Goal: Information Seeking & Learning: Learn about a topic

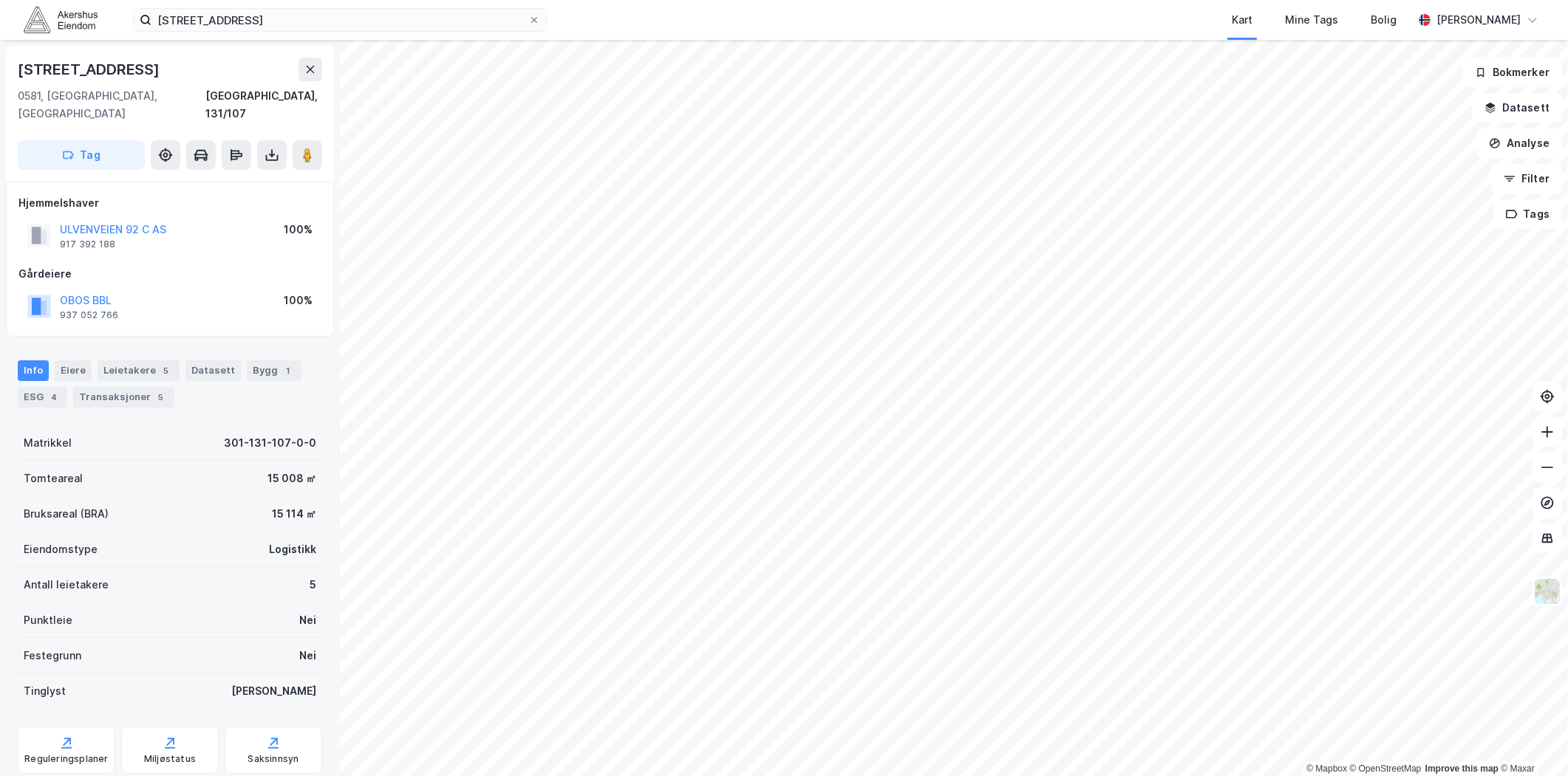
scroll to position [27, 0]
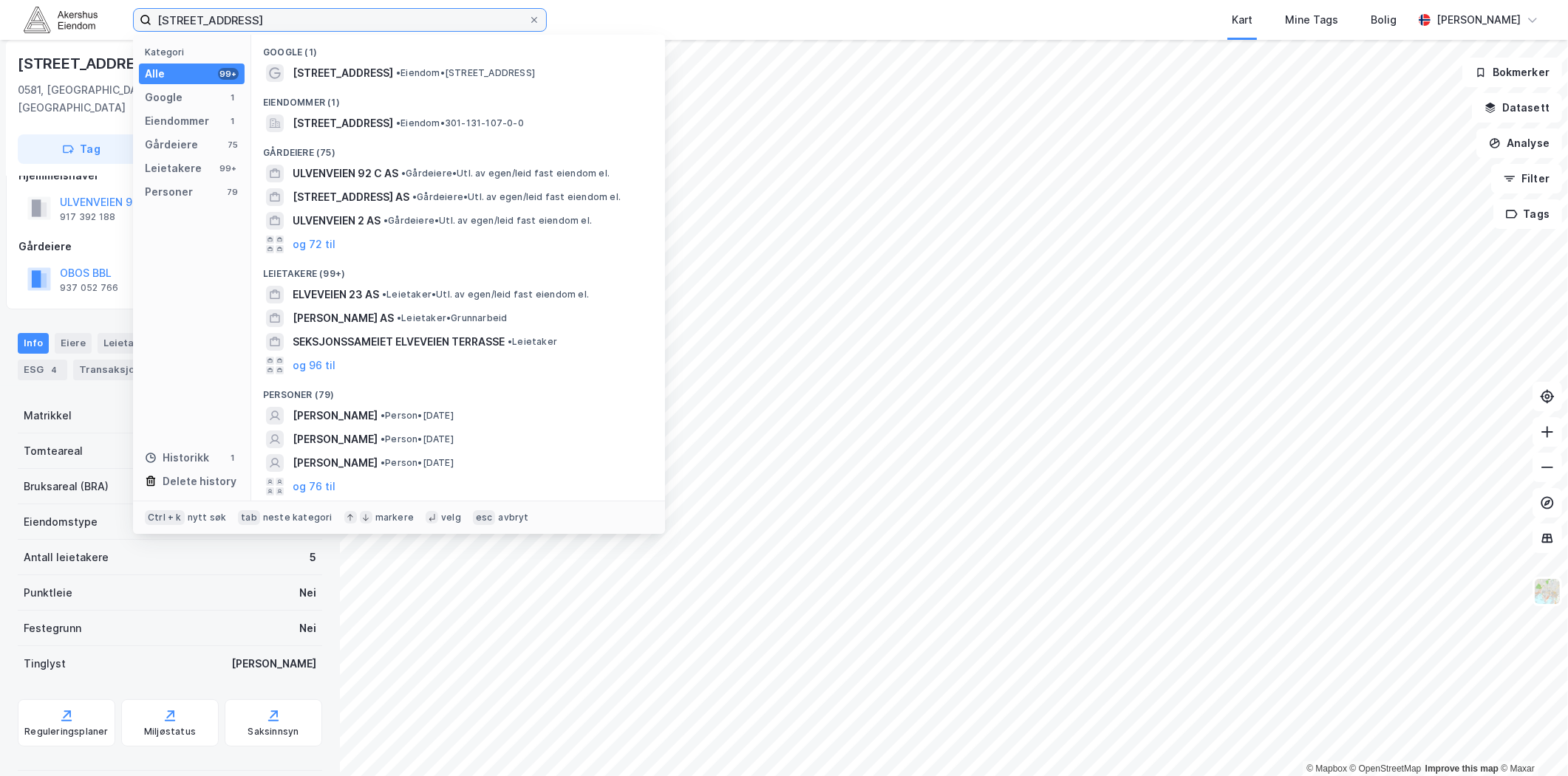
drag, startPoint x: 284, startPoint y: 20, endPoint x: 2, endPoint y: 18, distance: 282.0
click at [2, 18] on div "[STREET_ADDRESS] Kategori Alle 99+ Google 1 Eiendommer 1 Gårdeiere 75 Leietaker…" at bounding box center [784, 20] width 1568 height 40
paste input "Maridalsveien 323"
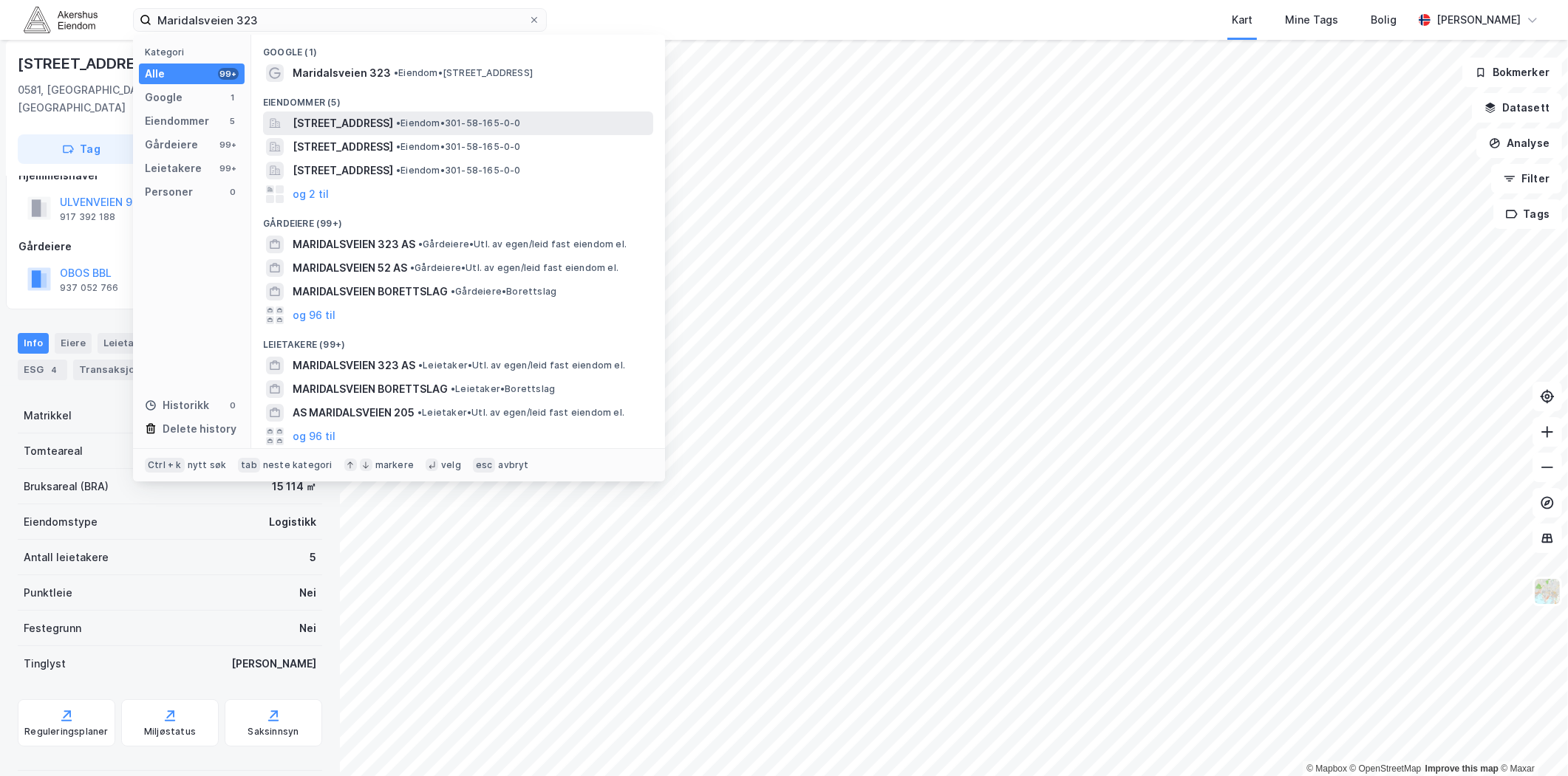
click at [393, 129] on span "[STREET_ADDRESS]" at bounding box center [342, 124] width 100 height 18
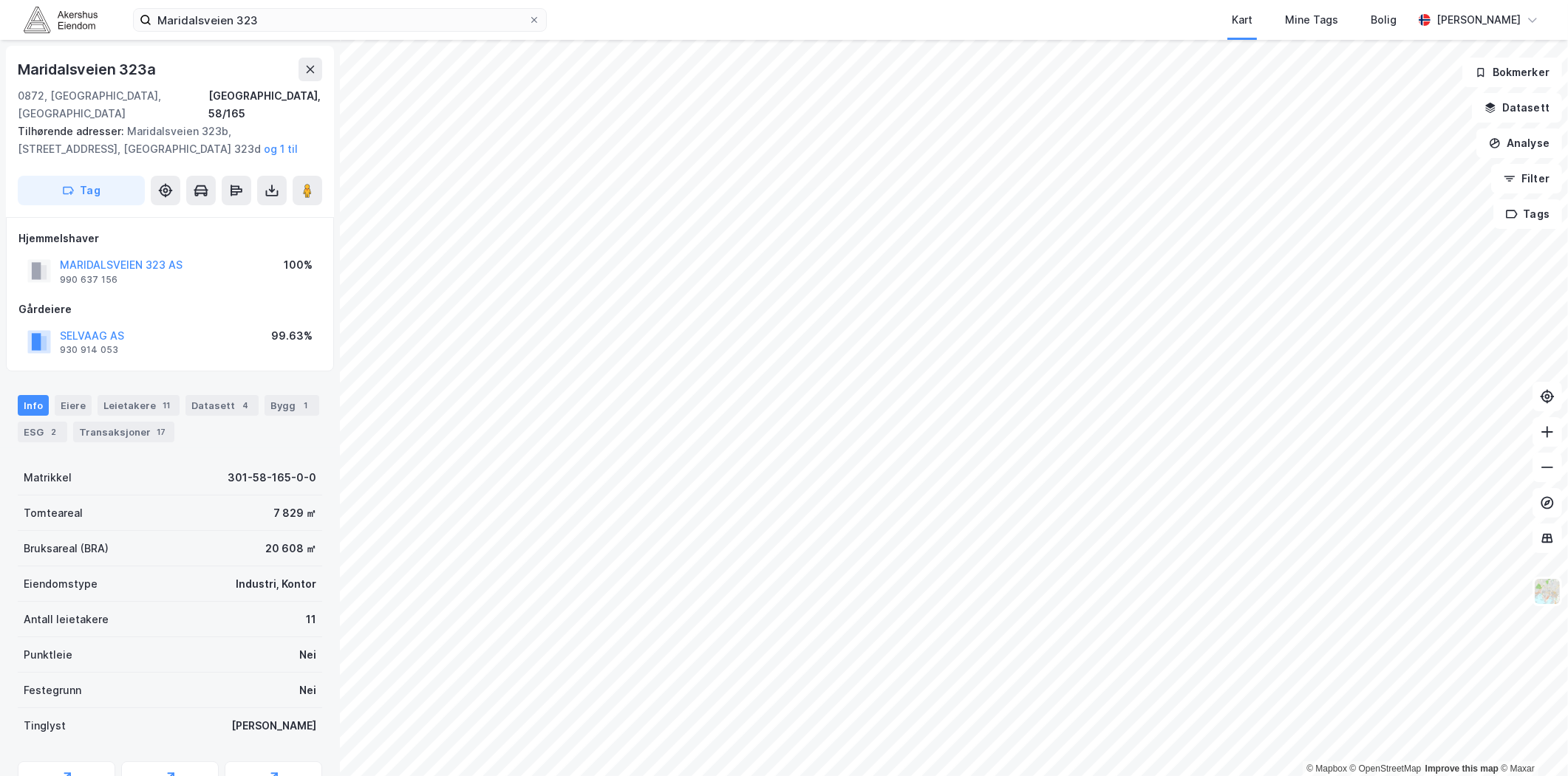
scroll to position [27, 0]
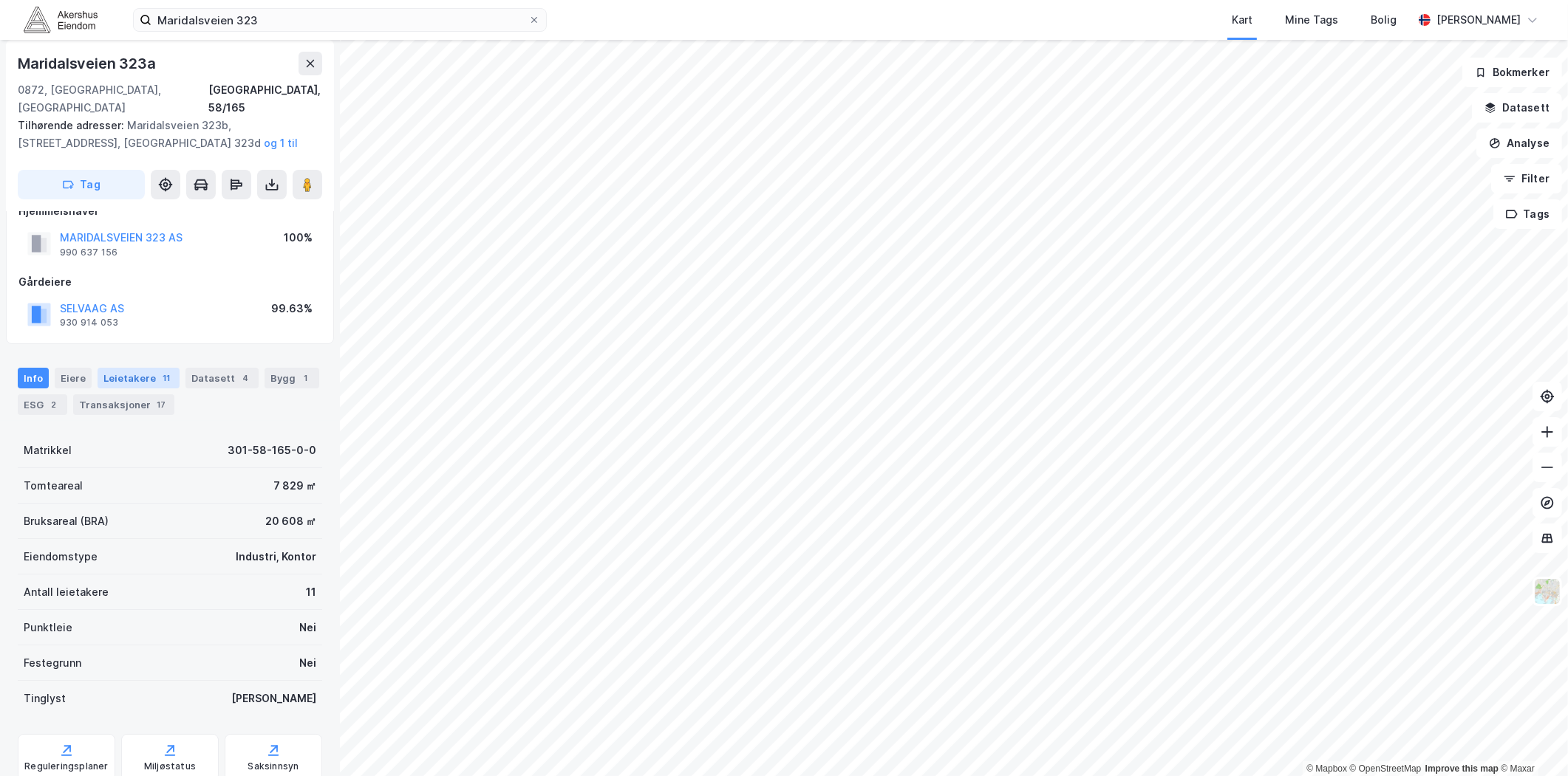
click at [159, 371] on div "11" at bounding box center [166, 378] width 14 height 14
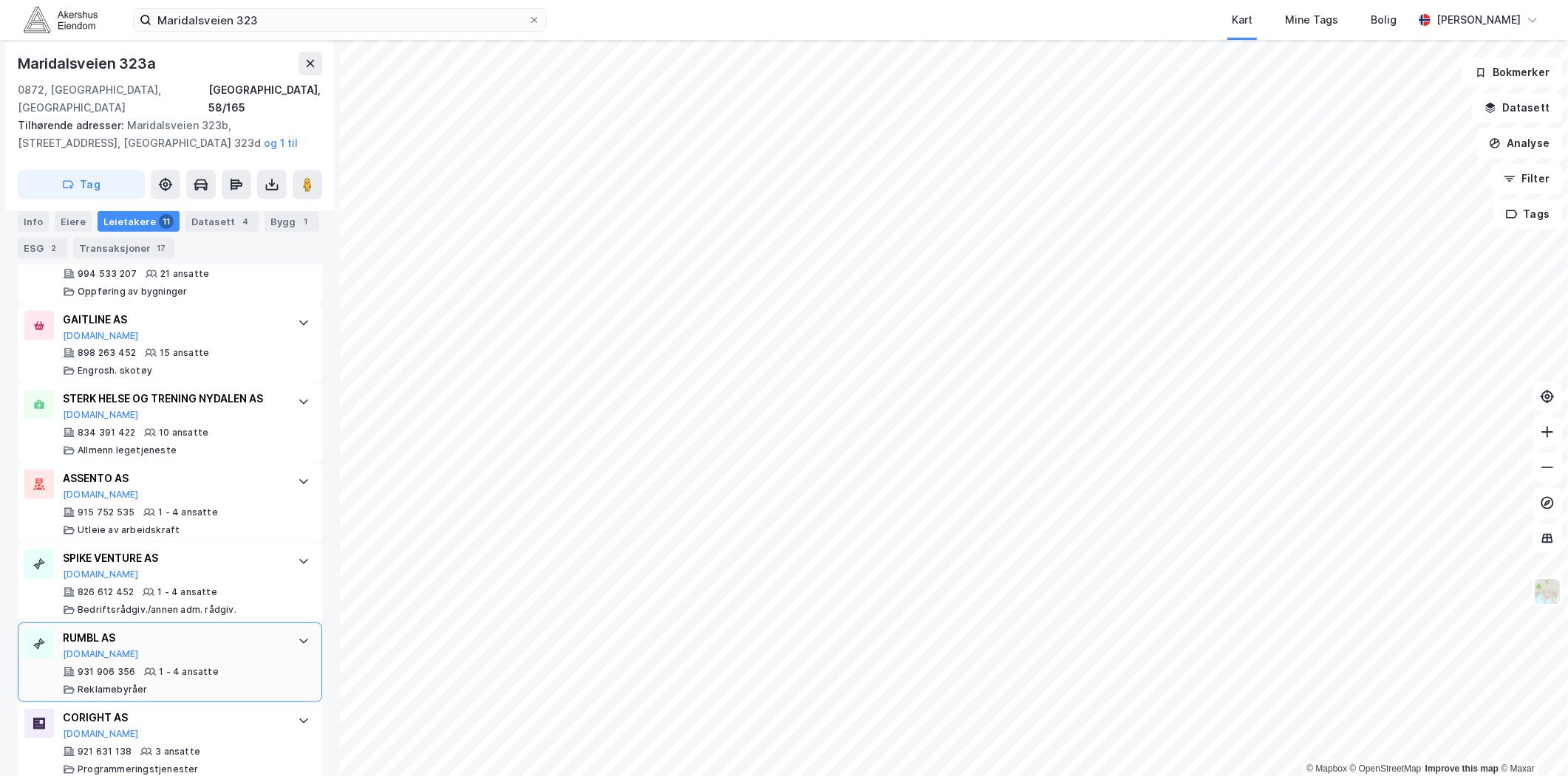
scroll to position [846, 0]
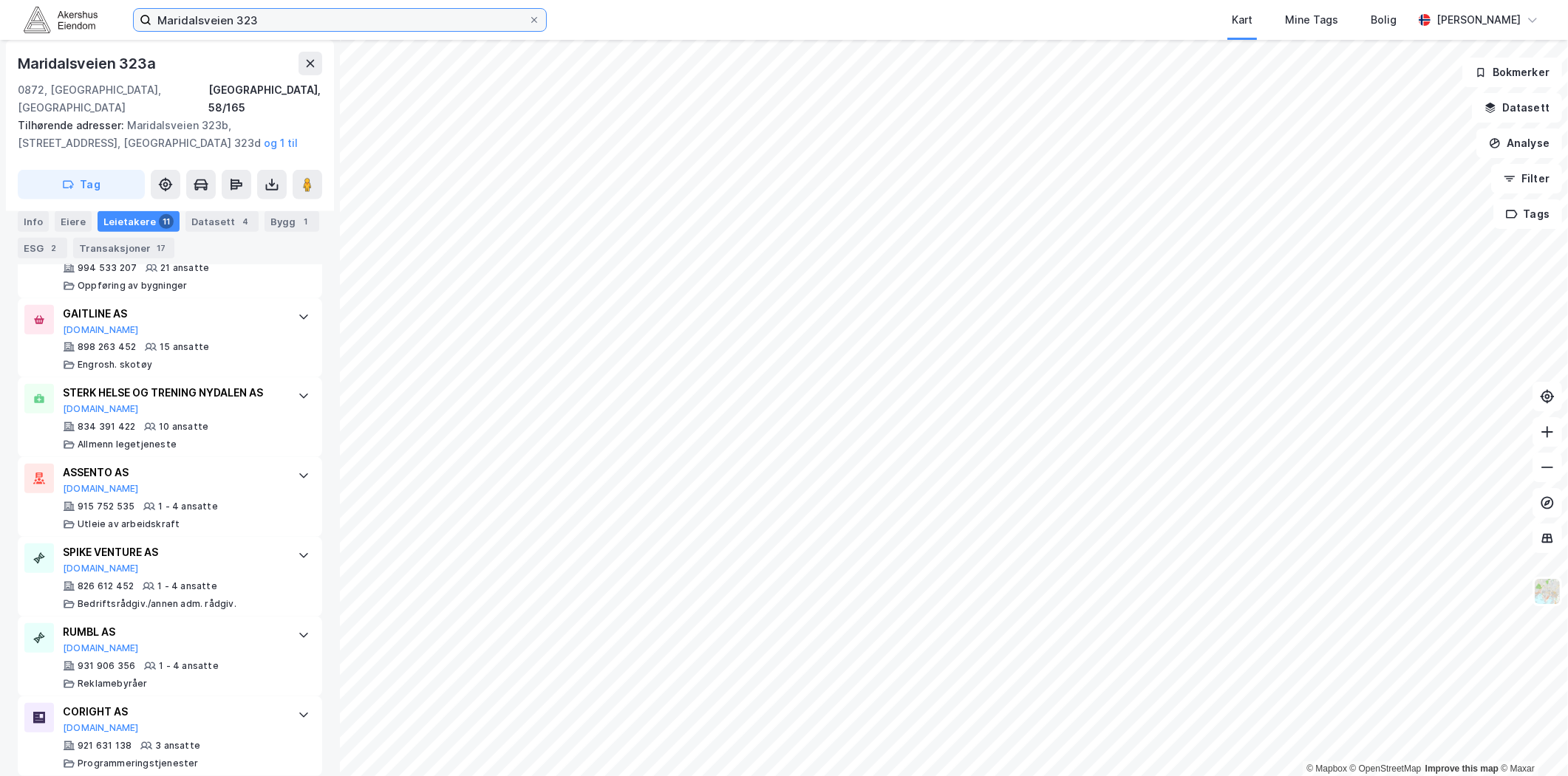
click at [312, 12] on input "Maridalsveien 323" at bounding box center [339, 20] width 376 height 22
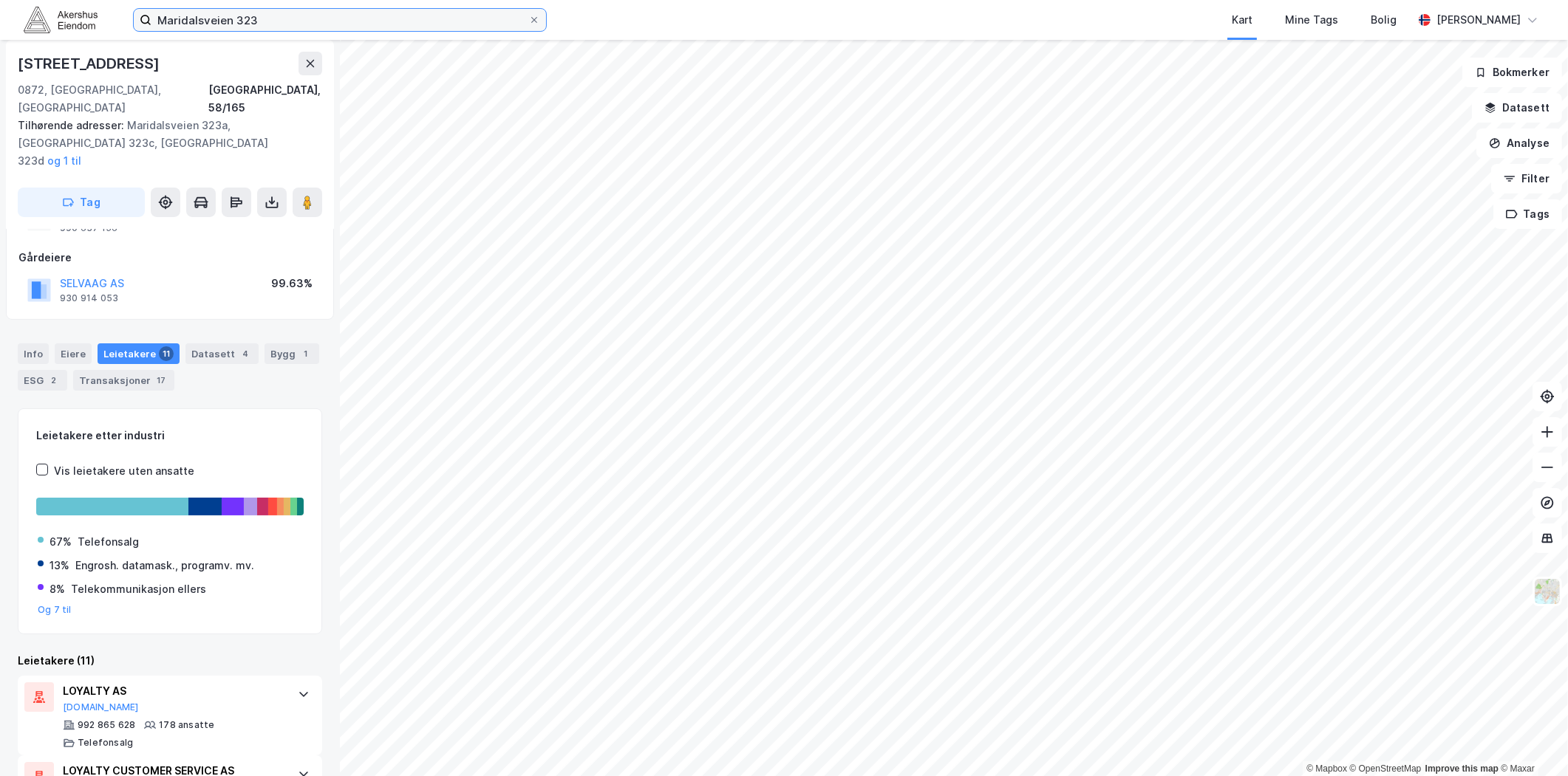
scroll to position [82, 0]
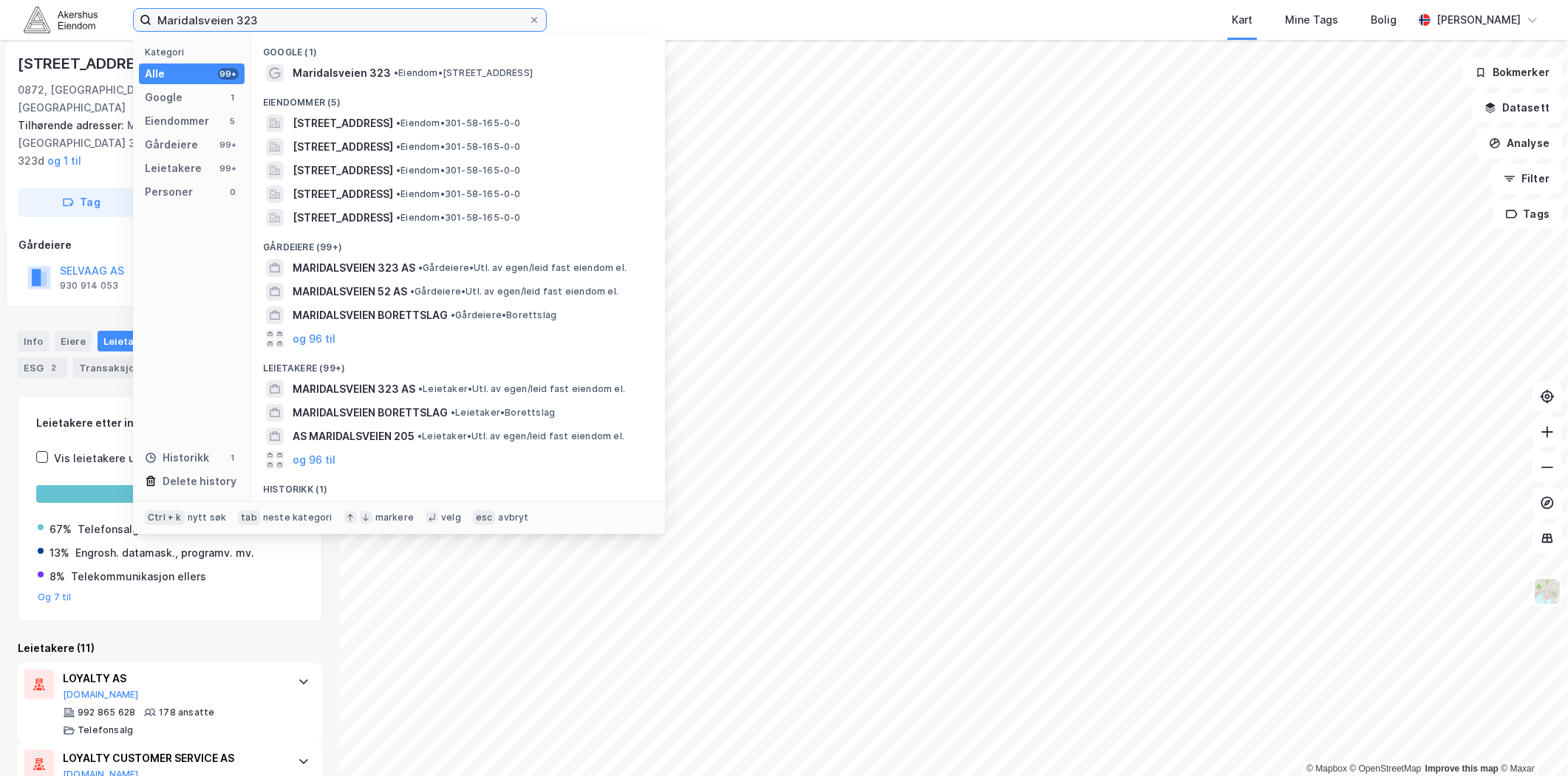
click at [372, 18] on input "Maridalsveien 323" at bounding box center [339, 20] width 376 height 22
paste input
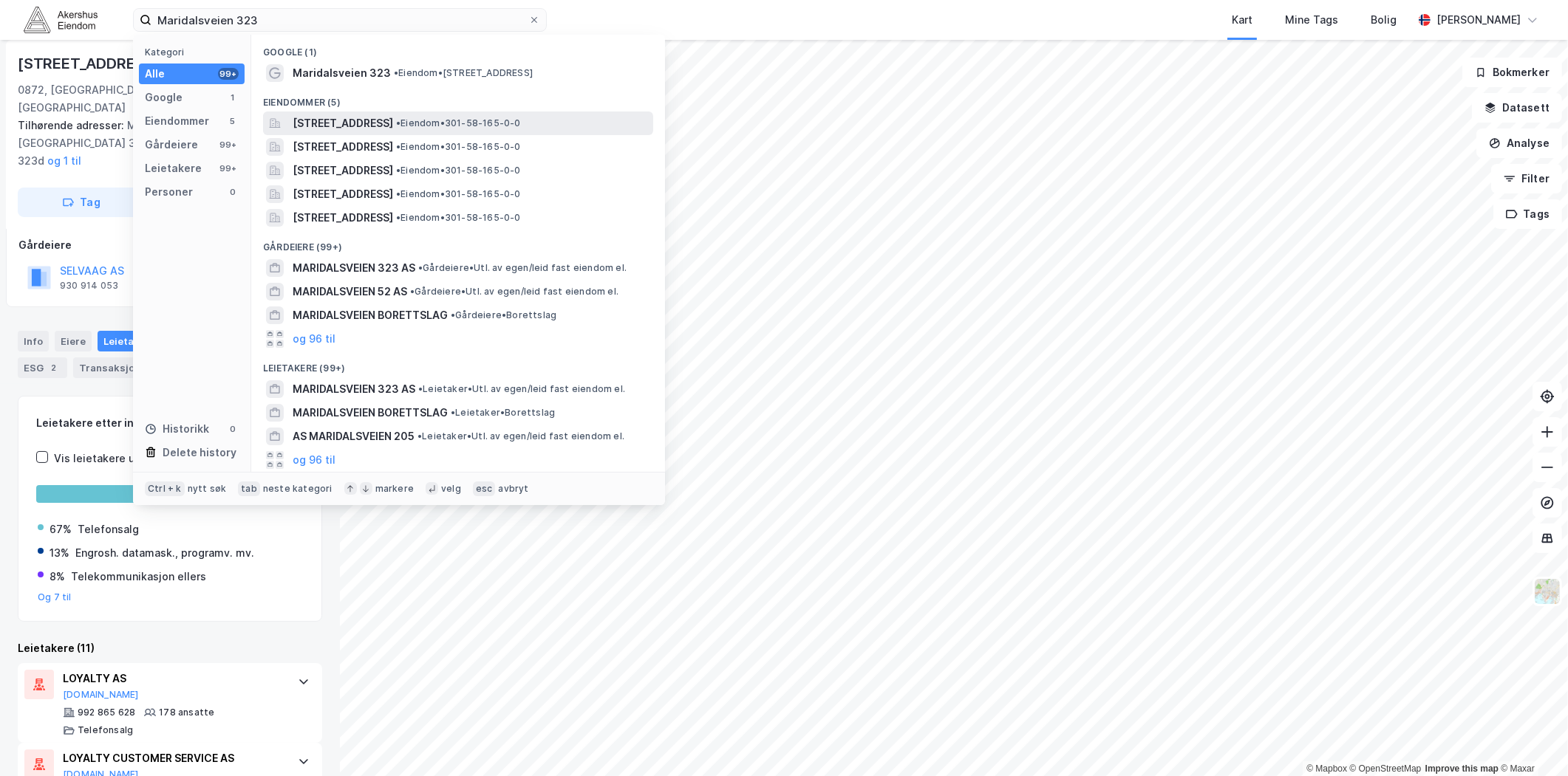
click at [375, 124] on span "[STREET_ADDRESS]" at bounding box center [342, 124] width 100 height 18
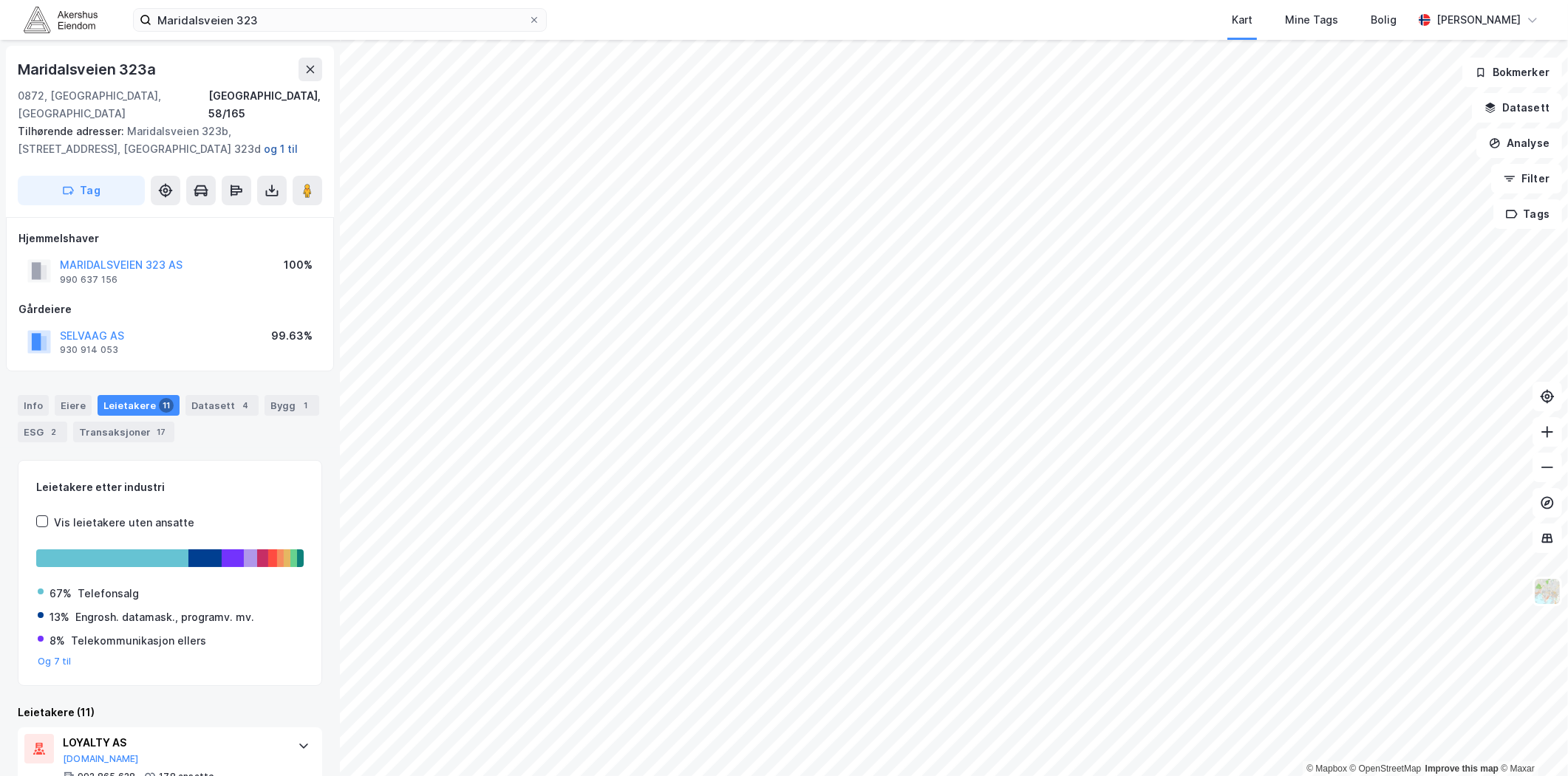
click at [0, 0] on button "og 1 til" at bounding box center [0, 0] width 0 height 0
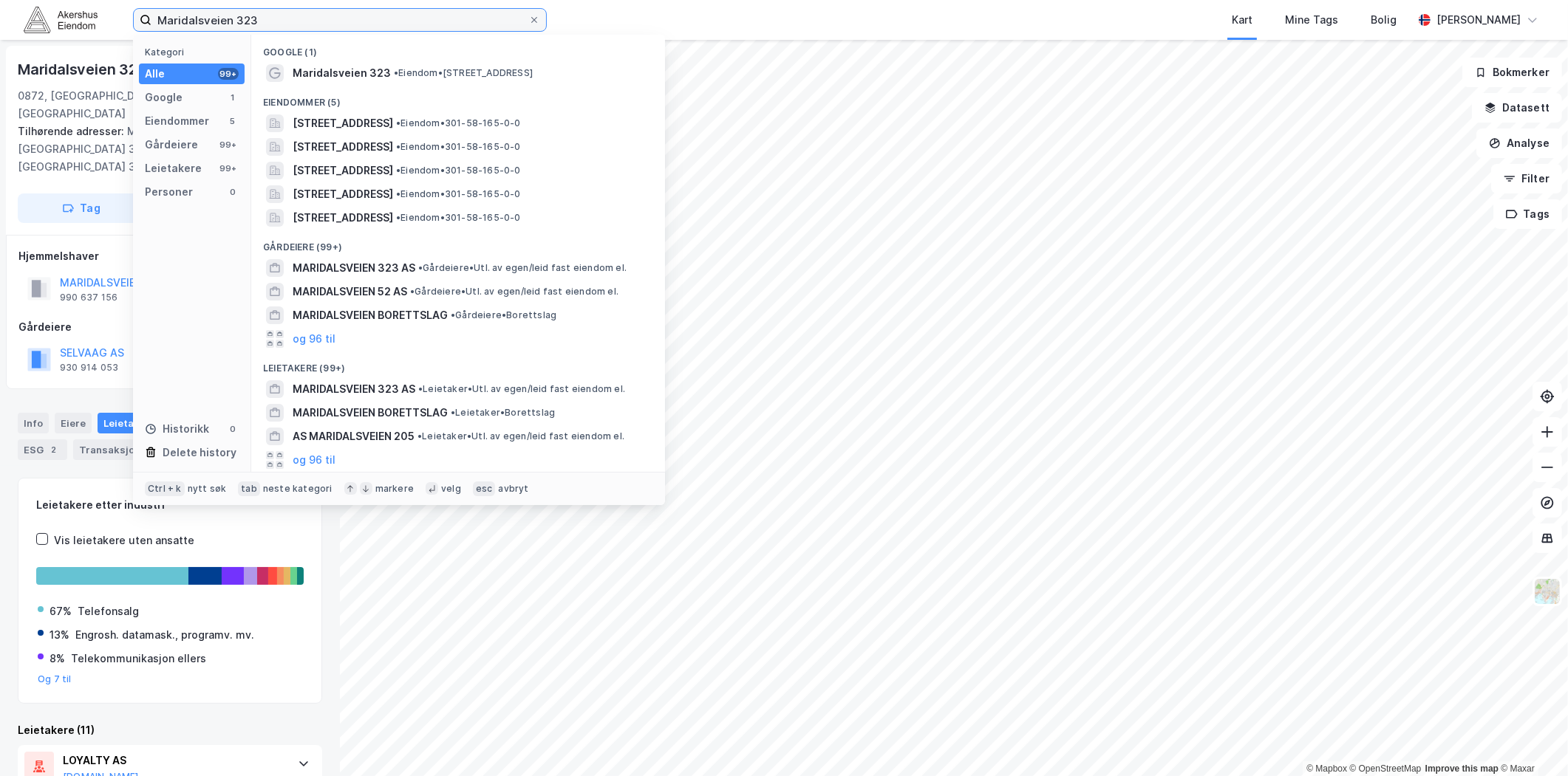
drag, startPoint x: 286, startPoint y: 10, endPoint x: 119, endPoint y: 13, distance: 167.0
click at [119, 13] on div "Maridalsveien 323 Kategori Alle 99+ Google 1 Eiendommer 5 Gårdeiere 99+ Leietak…" at bounding box center [784, 20] width 1568 height 40
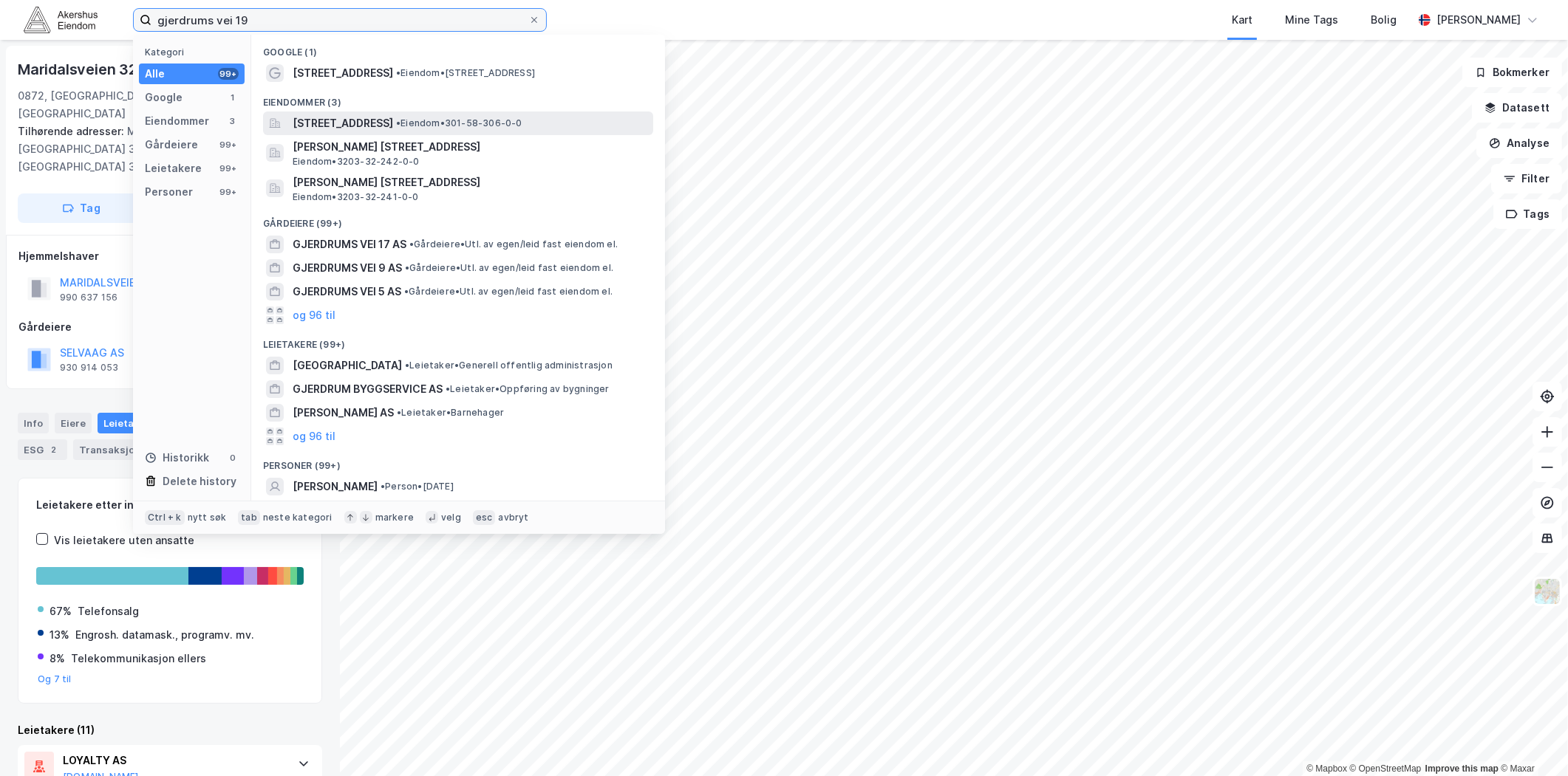
type input "gjerdrums vei 19"
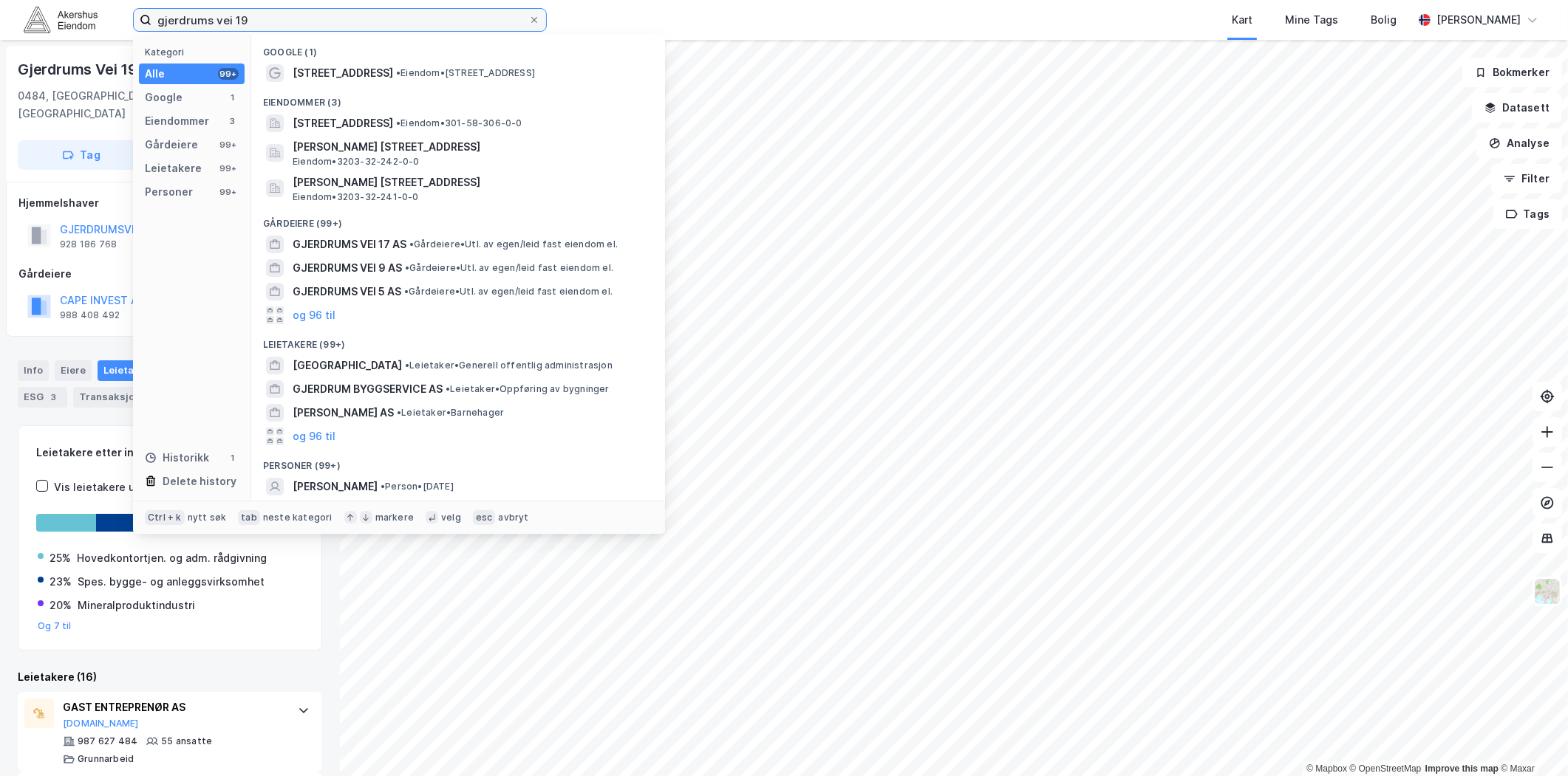
drag, startPoint x: 286, startPoint y: 18, endPoint x: 4, endPoint y: 24, distance: 282.1
click at [4, 24] on div "gjerdrums vei 19 Kategori Alle 99+ Google 1 Eiendommer 3 Gårdeiere 99+ Leietake…" at bounding box center [784, 20] width 1568 height 40
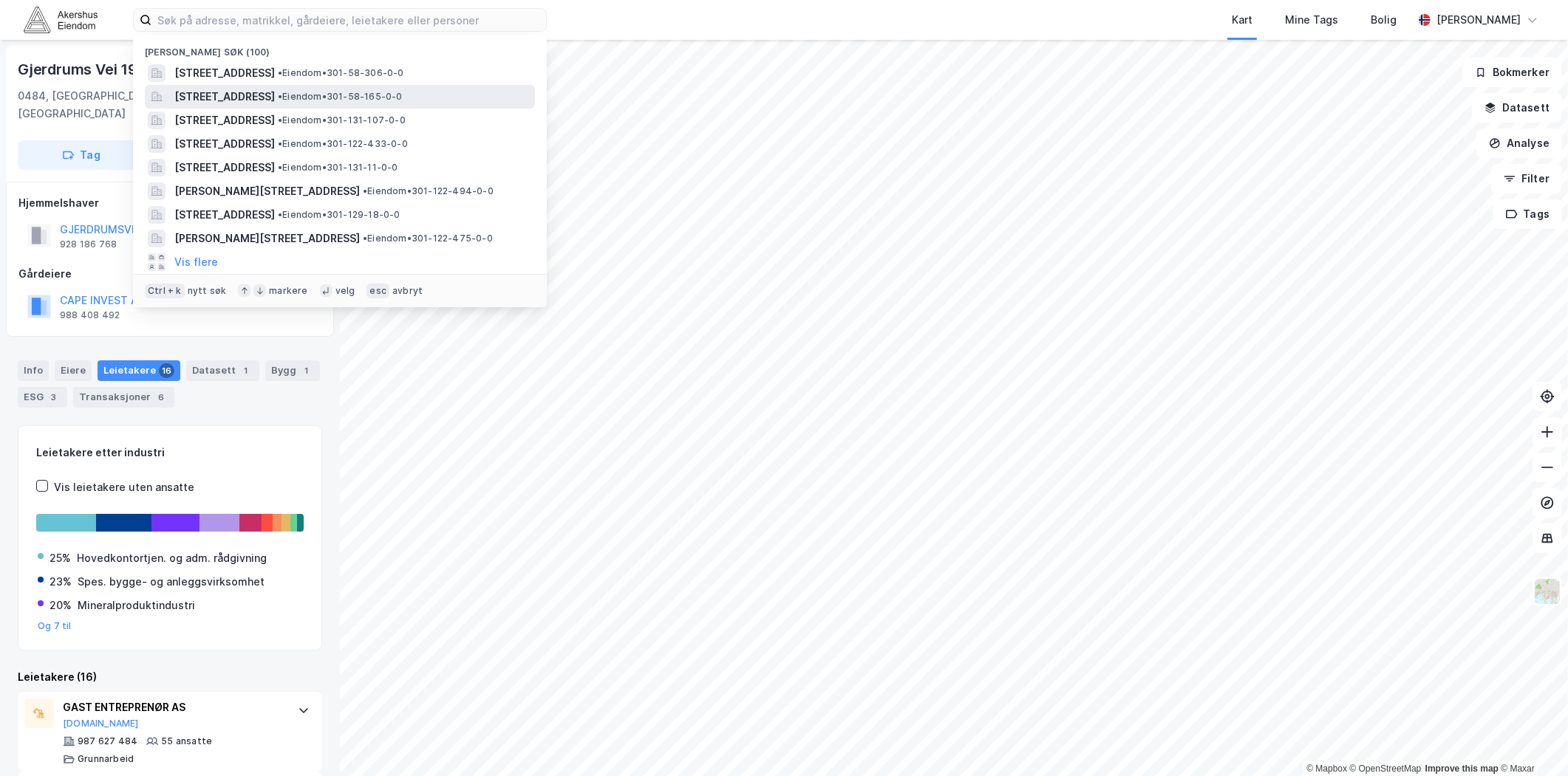
click at [275, 90] on span "[STREET_ADDRESS]" at bounding box center [224, 97] width 100 height 18
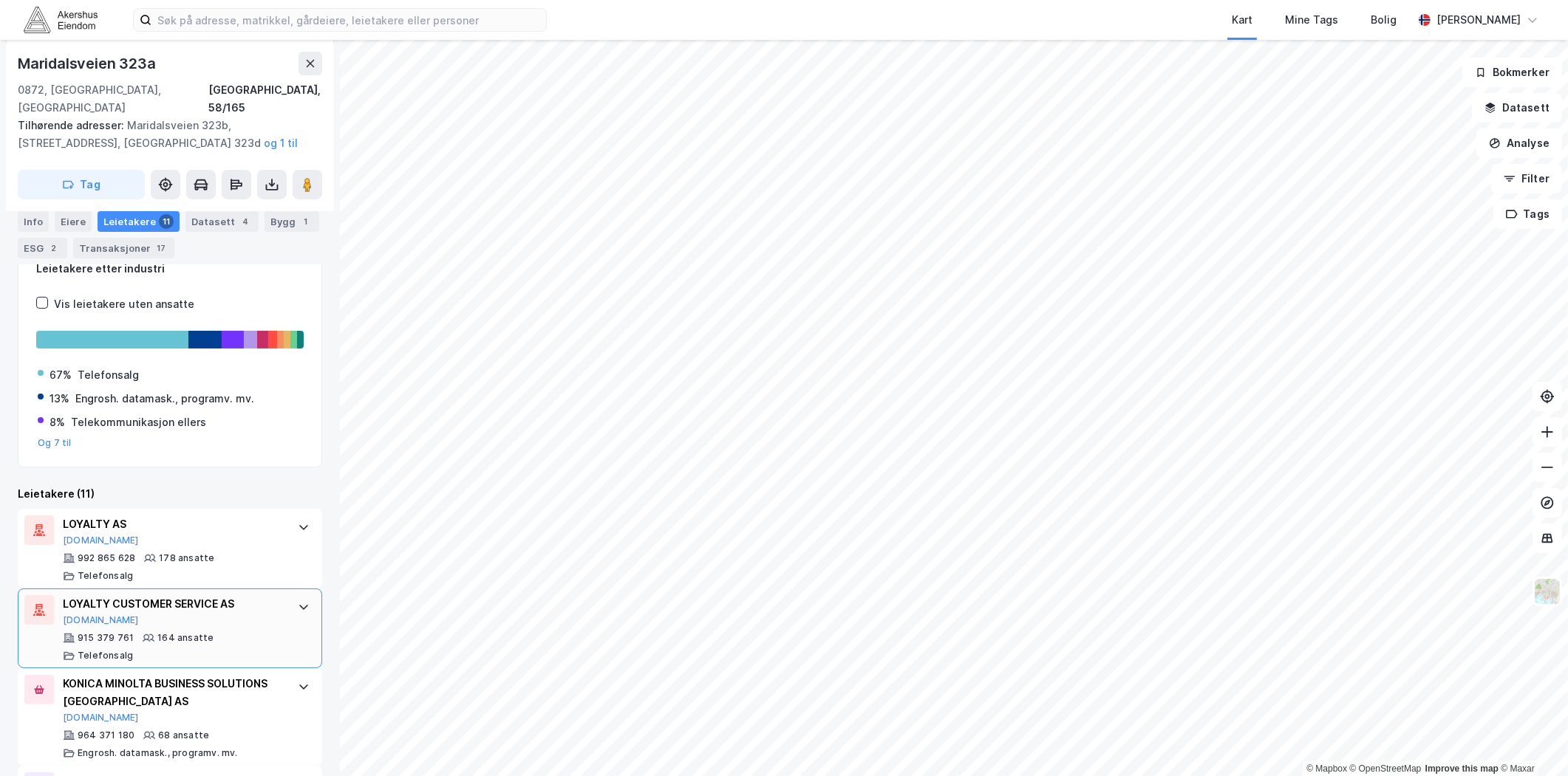
scroll to position [246, 0]
